Goal: Find specific page/section: Find specific page/section

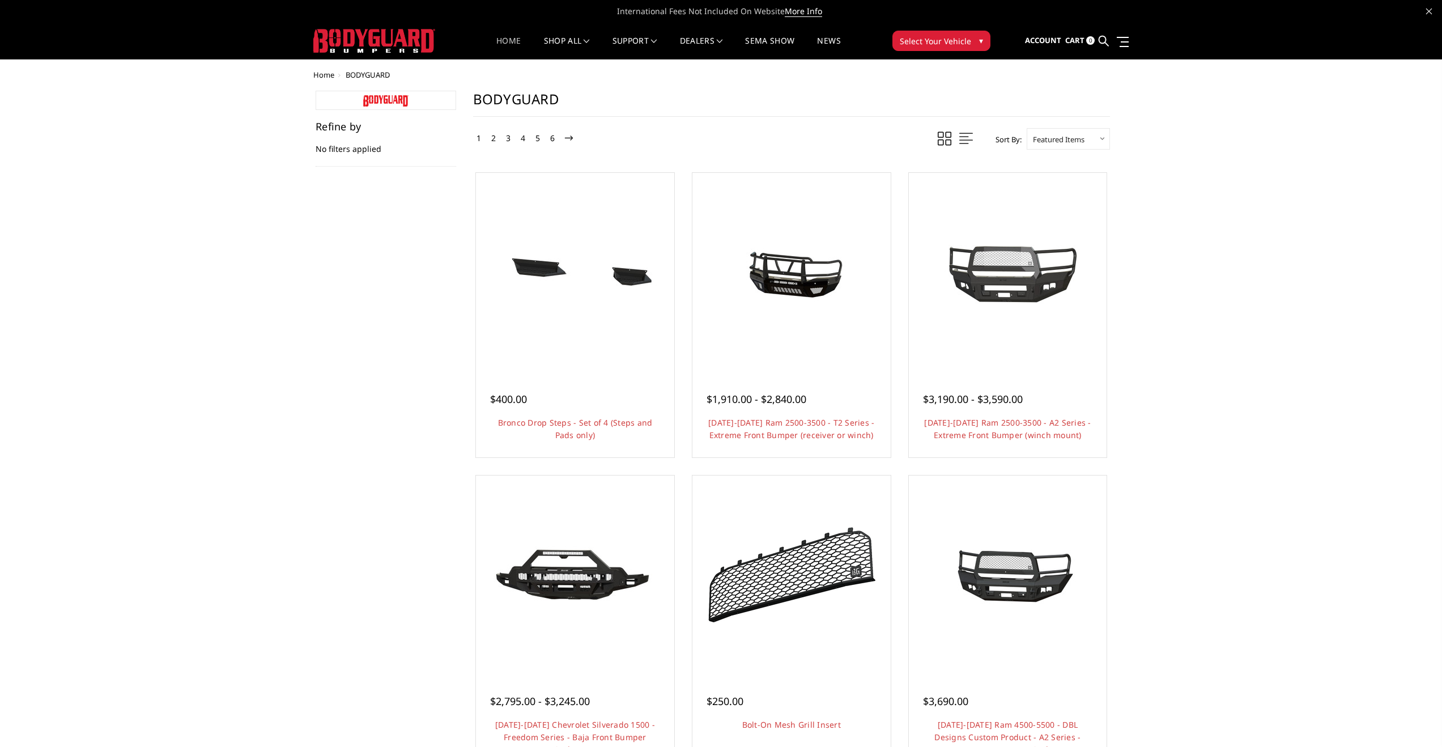
click at [508, 44] on link "Home" at bounding box center [508, 48] width 24 height 22
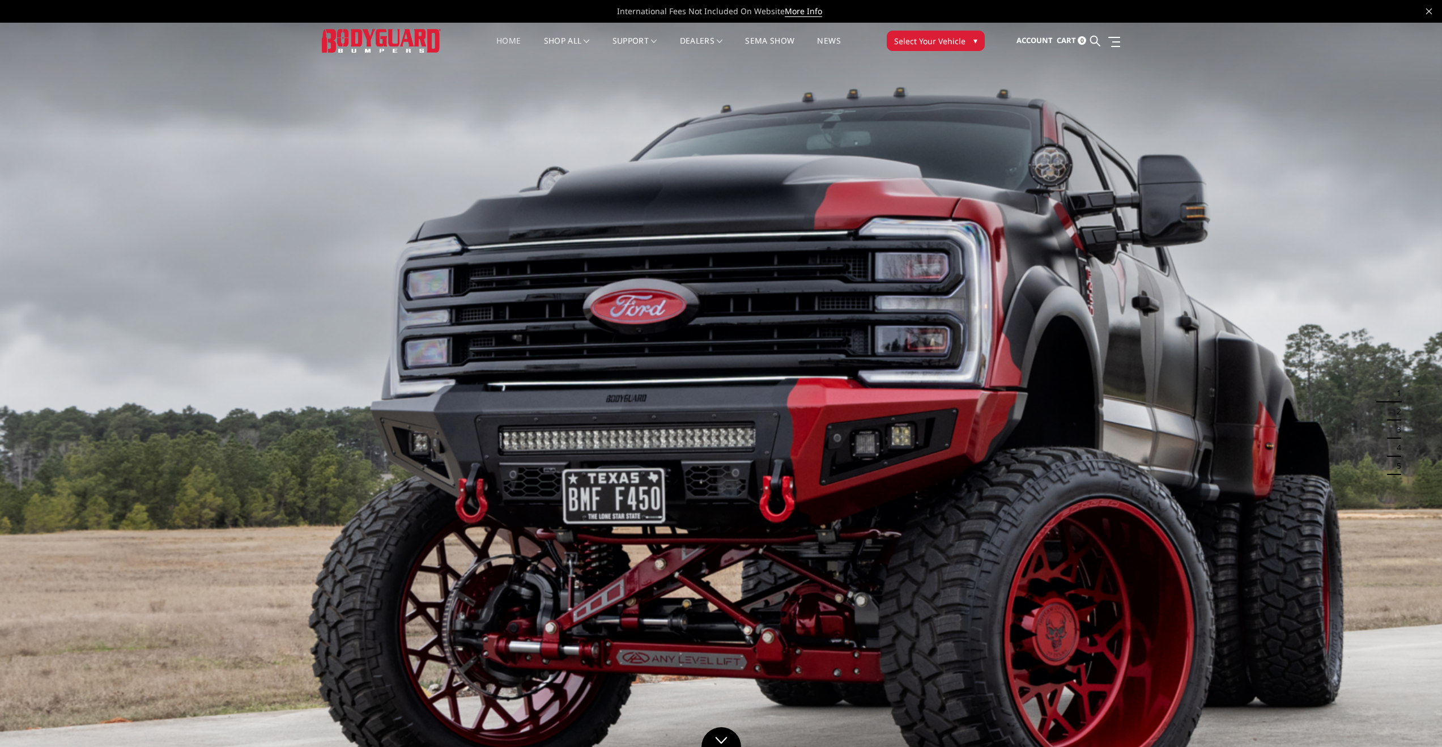
click at [927, 40] on span "Select Your Vehicle" at bounding box center [929, 41] width 71 height 12
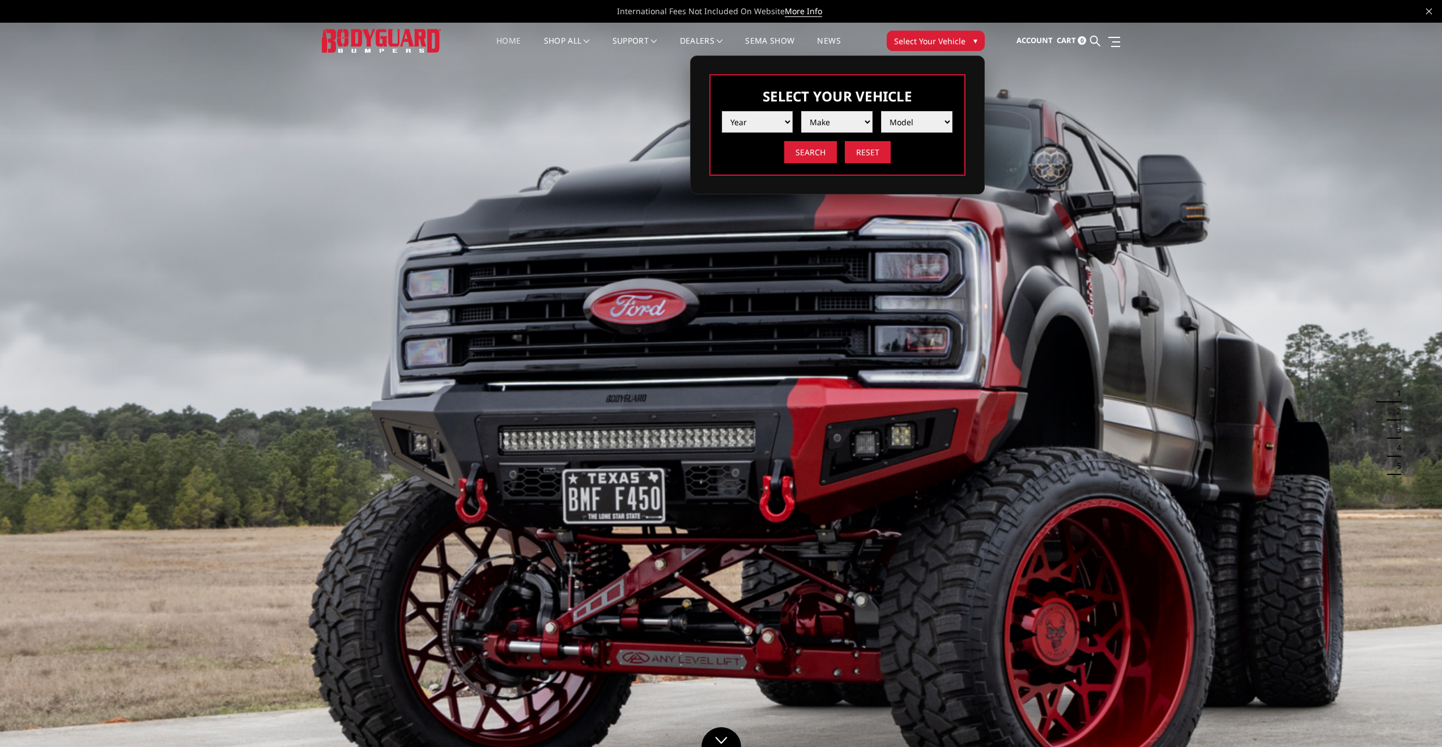
click at [779, 122] on select "Year [DATE] 2024 2023 2022 2021 2020 2019 2018 2017 2016 2015 2014 2013 2012 20…" at bounding box center [757, 122] width 71 height 22
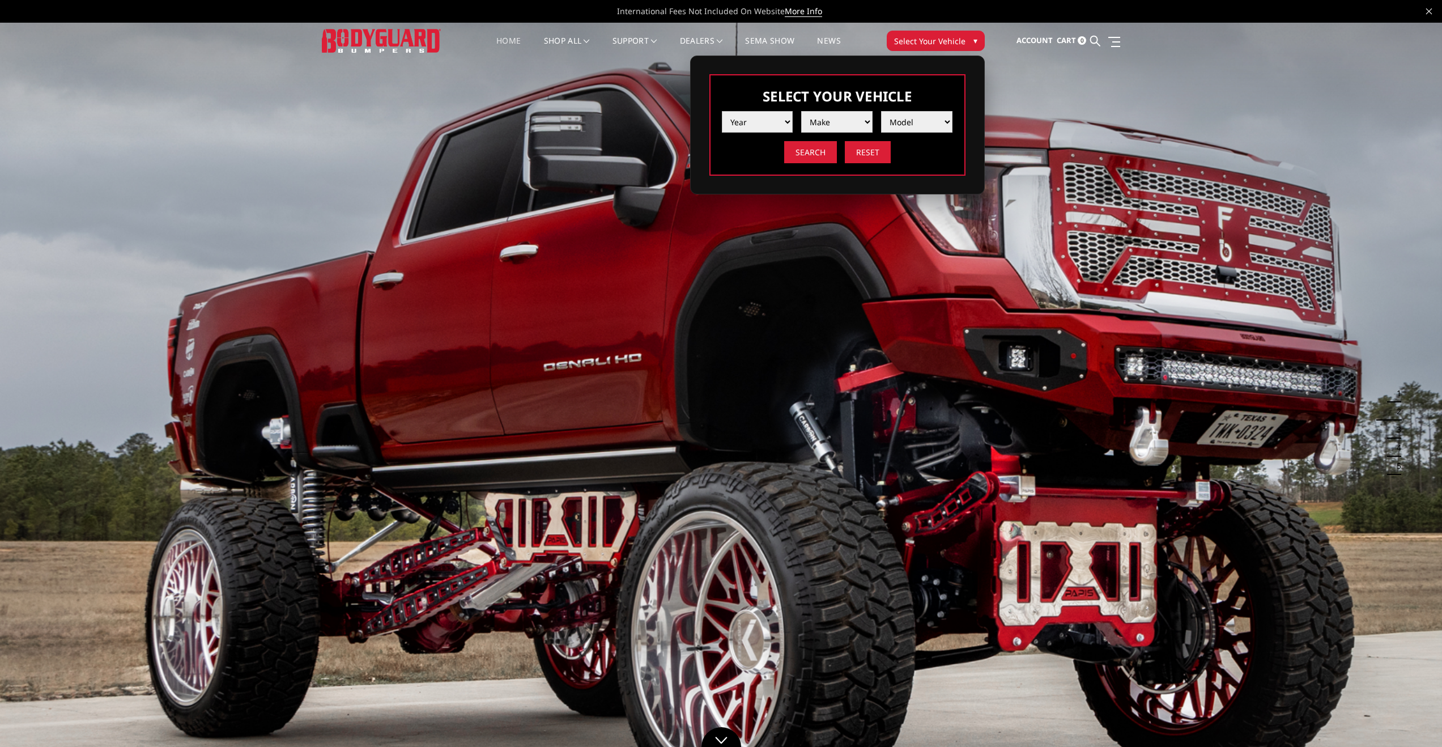
select select "yr_2008"
click at [722, 111] on select "Year [DATE] 2024 2023 2022 2021 2020 2019 2018 2017 2016 2015 2014 2013 2012 20…" at bounding box center [757, 122] width 71 height 22
click at [850, 128] on select "Make Chevrolet Ford GMC Ram Toyota" at bounding box center [836, 122] width 71 height 22
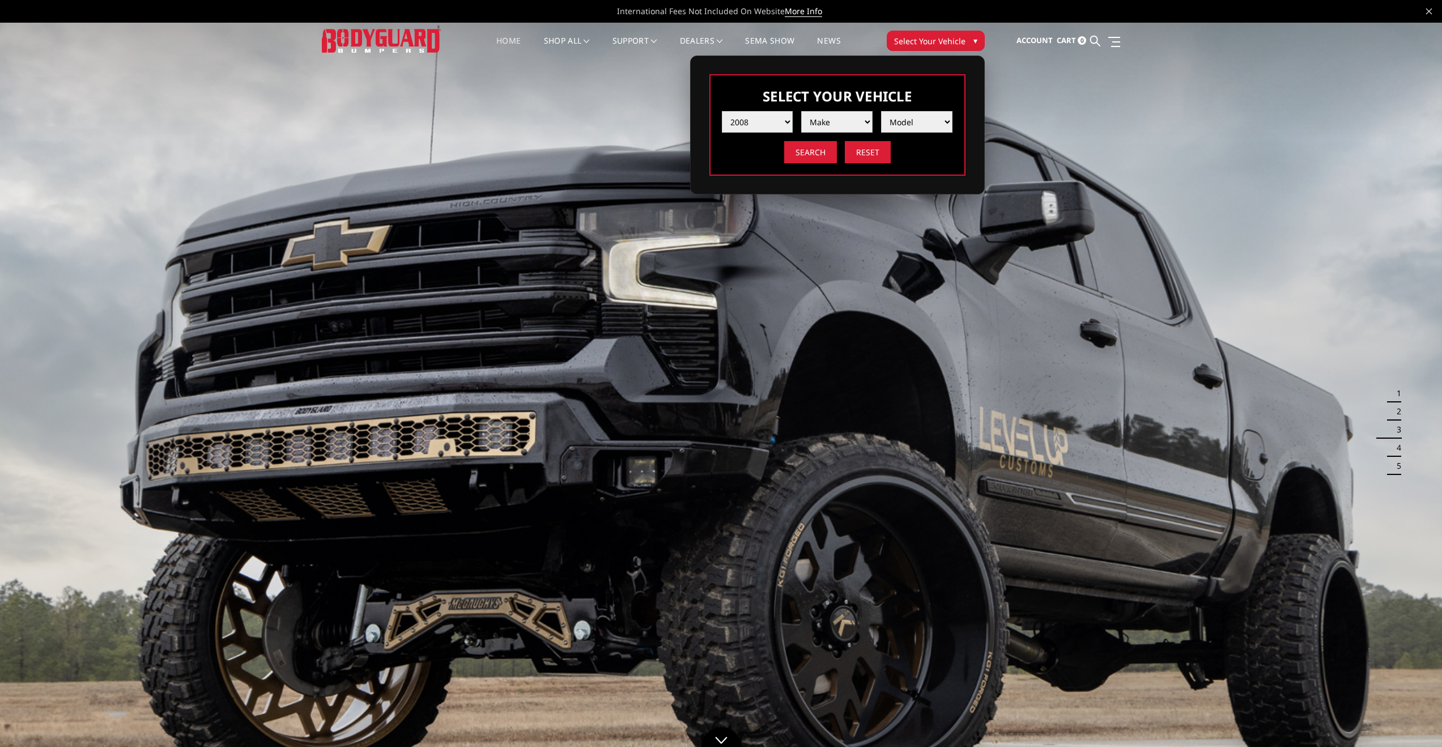
select select "mk_ram"
click at [801, 111] on select "Make Chevrolet Ford GMC Ram Toyota" at bounding box center [836, 122] width 71 height 22
click at [916, 123] on select "Model 1500 5-Lug 2500 / 3500" at bounding box center [916, 122] width 71 height 22
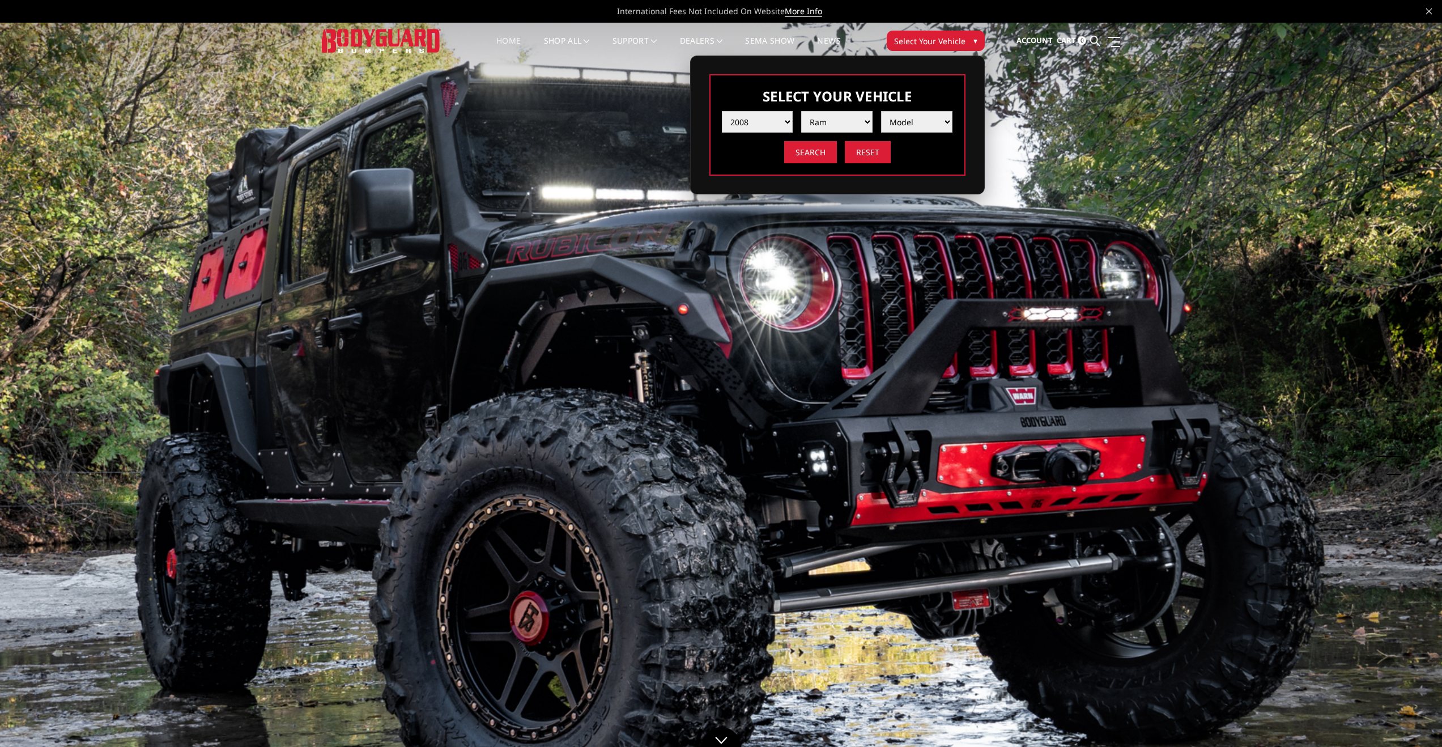
select select "md_2500-3500"
click at [881, 111] on select "Model 1500 5-Lug 2500 / 3500" at bounding box center [916, 122] width 71 height 22
click at [819, 156] on input "Search" at bounding box center [810, 152] width 53 height 22
